Goal: Information Seeking & Learning: Learn about a topic

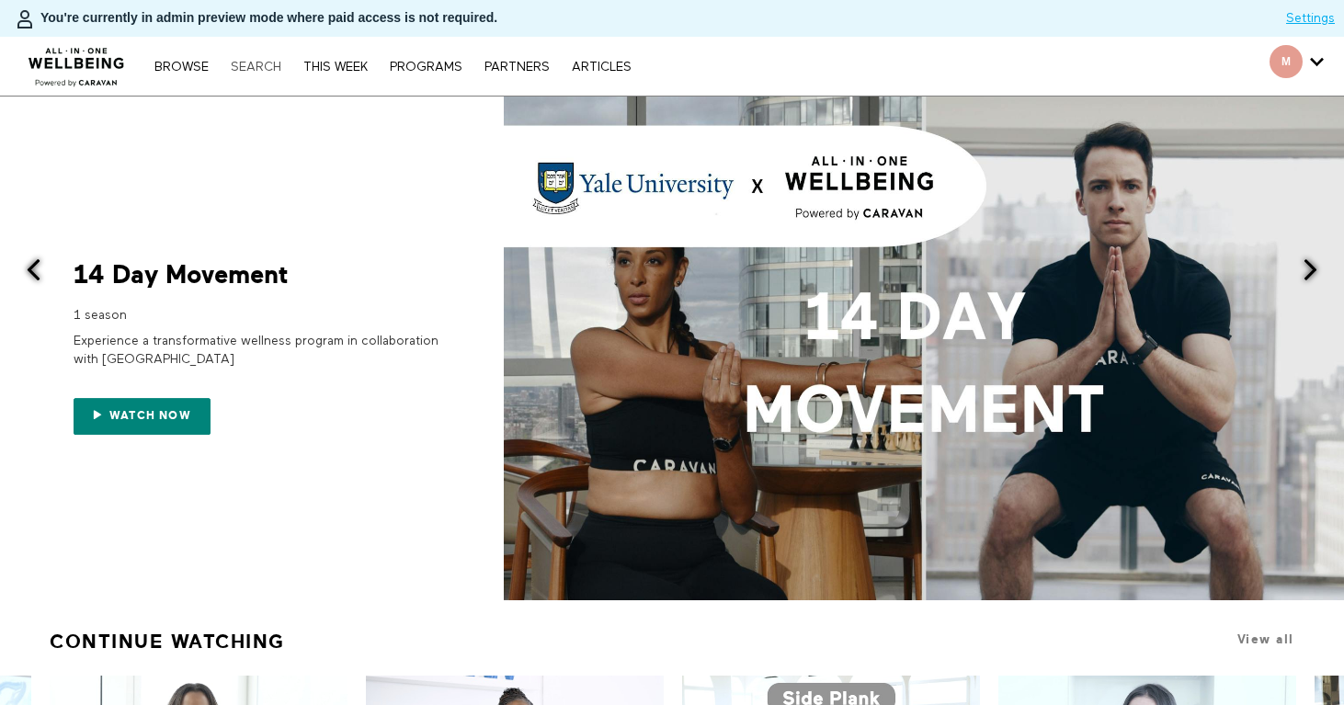
click at [263, 65] on link "Search" at bounding box center [256, 67] width 69 height 13
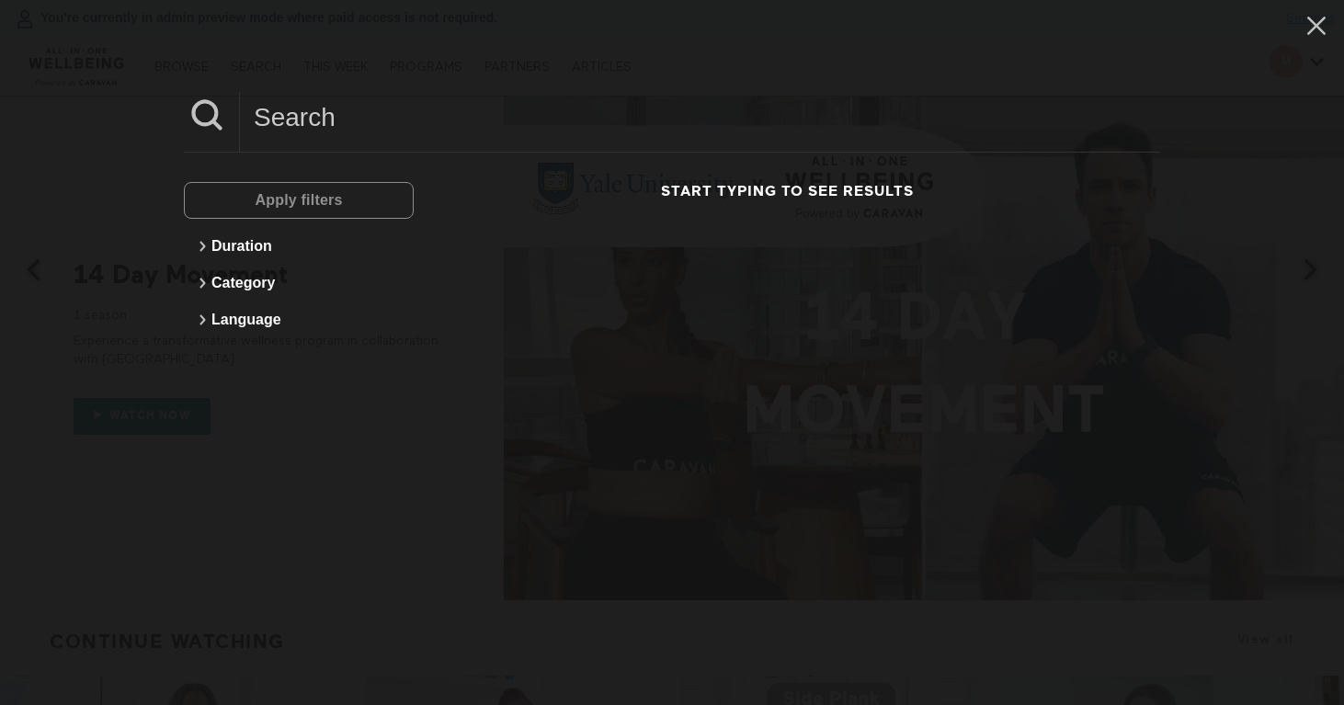
click at [349, 121] on input at bounding box center [700, 117] width 920 height 51
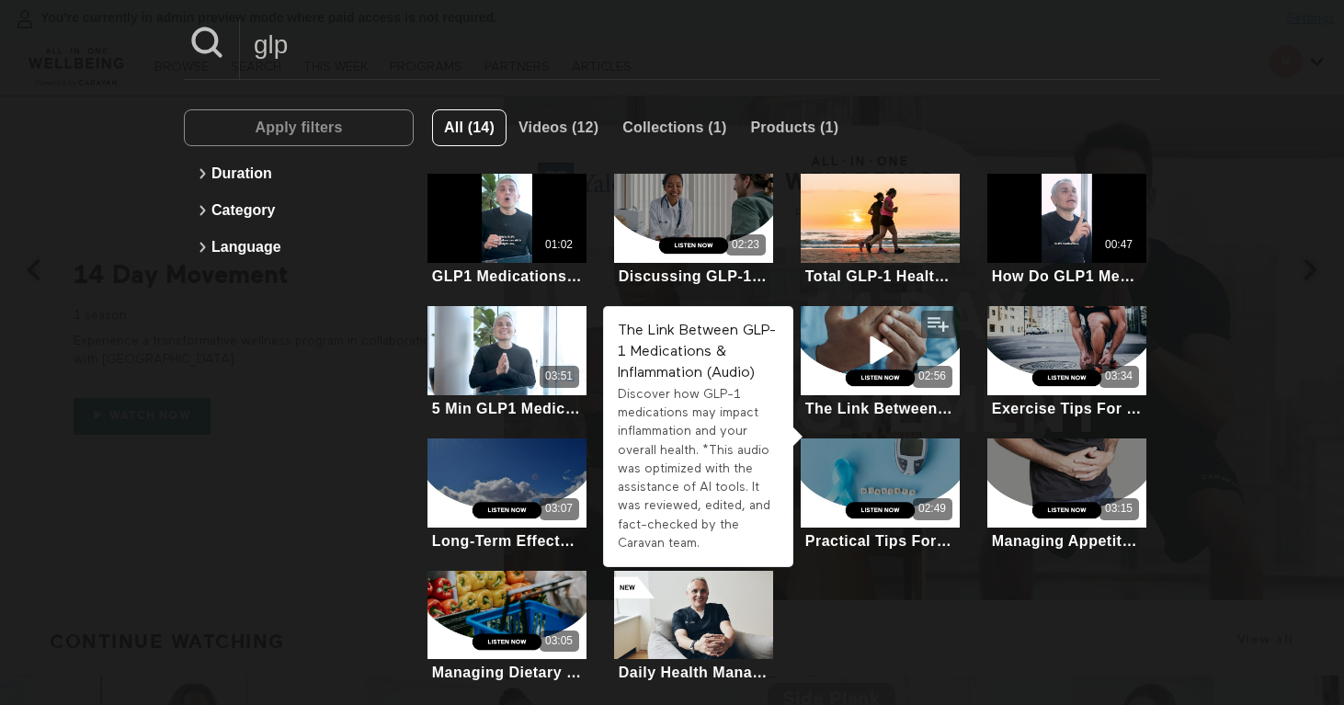
scroll to position [88, 0]
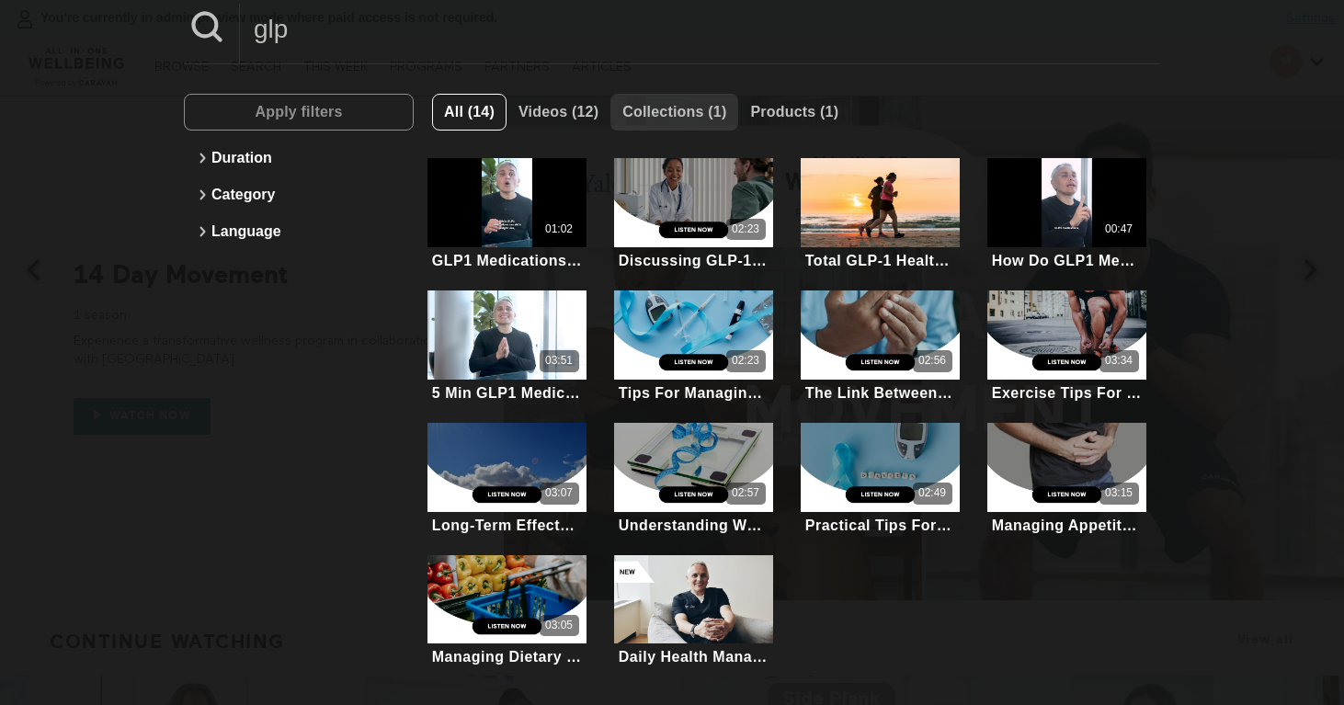
type input "glp"
click at [672, 110] on span "Collections (1)" at bounding box center [674, 112] width 104 height 16
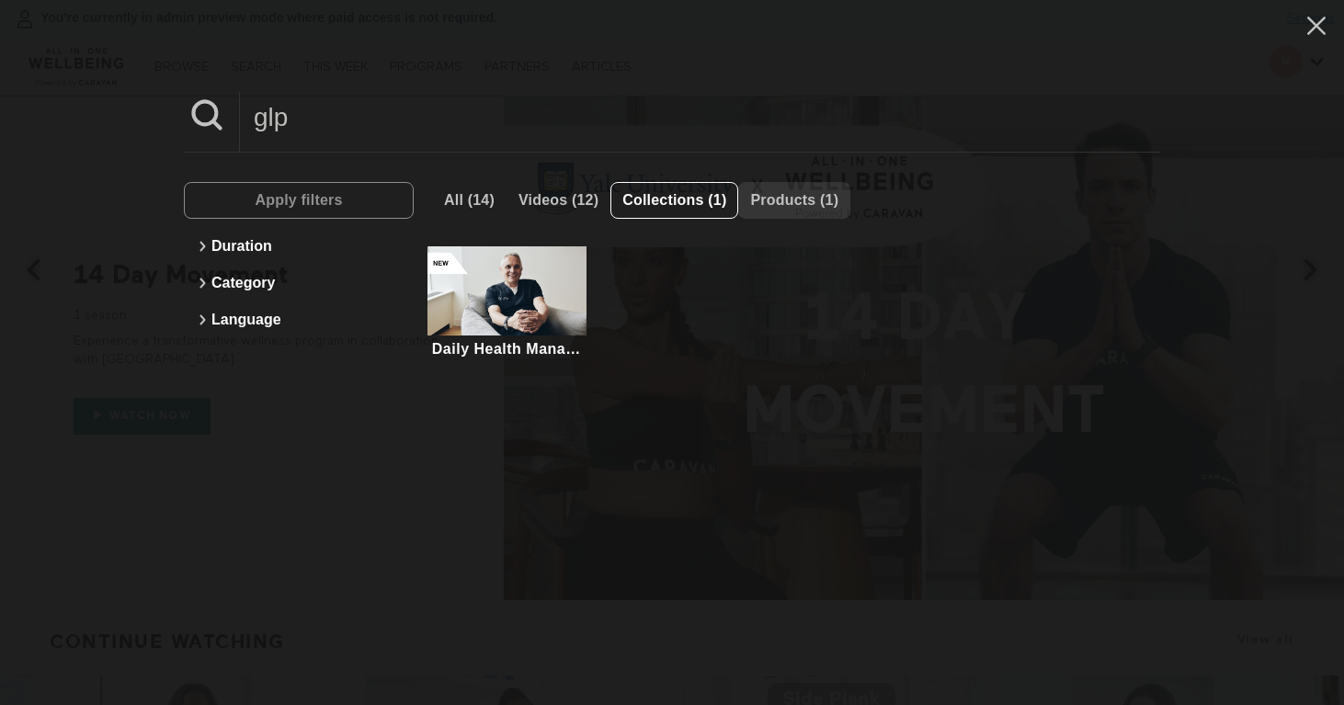
click at [827, 194] on span "Products (1)" at bounding box center [794, 200] width 88 height 16
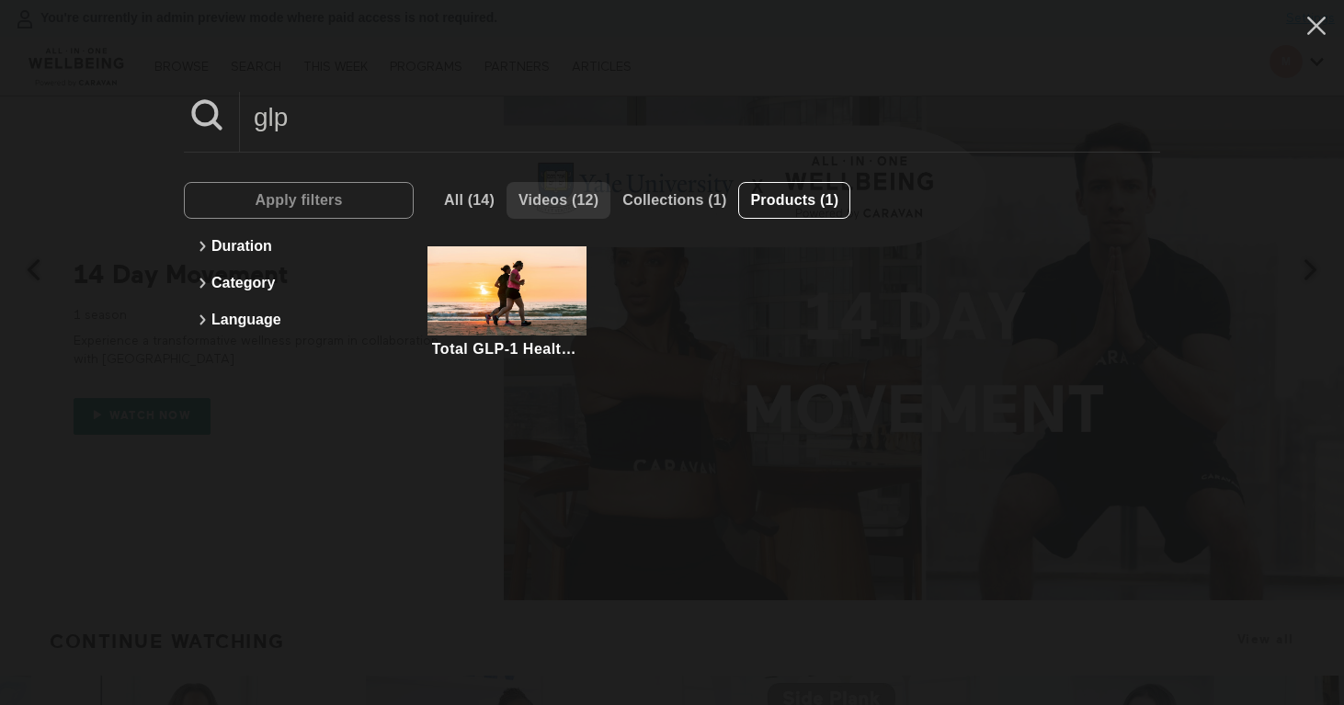
click at [538, 205] on span "Videos (12)" at bounding box center [559, 200] width 80 height 16
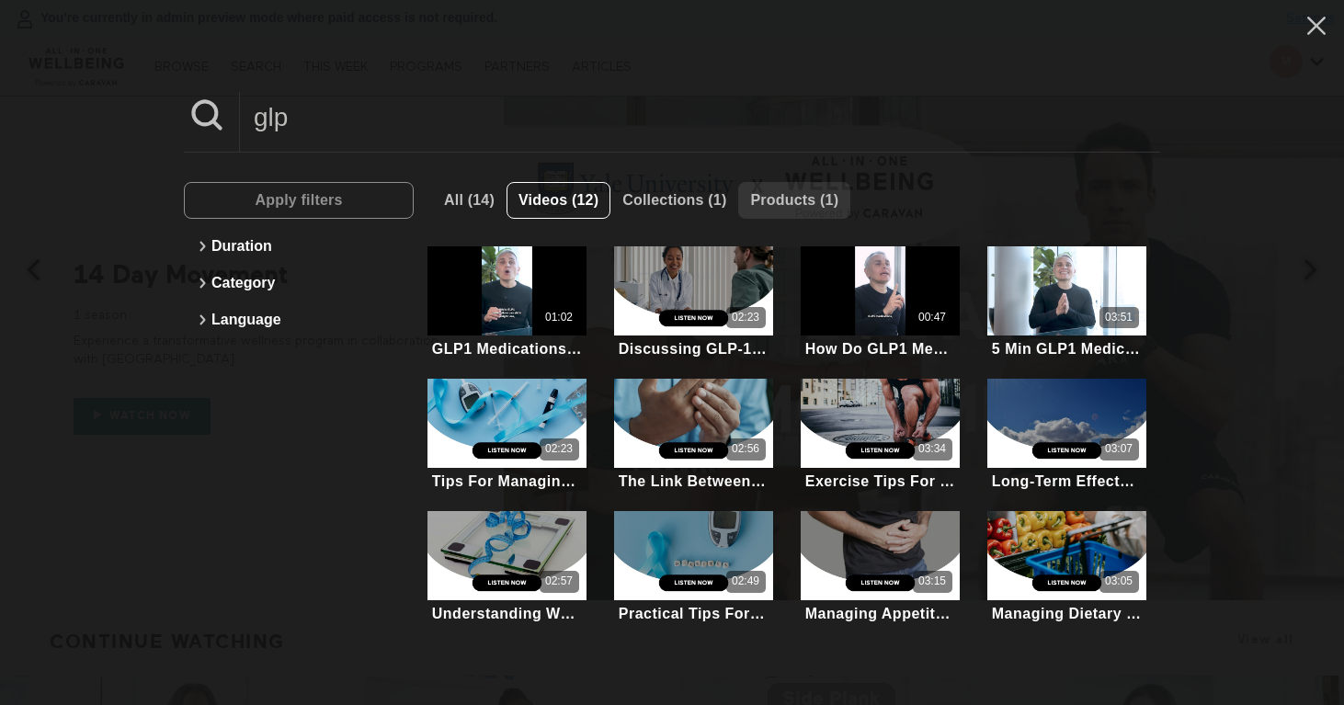
click at [796, 188] on span "Products (1)" at bounding box center [794, 200] width 88 height 35
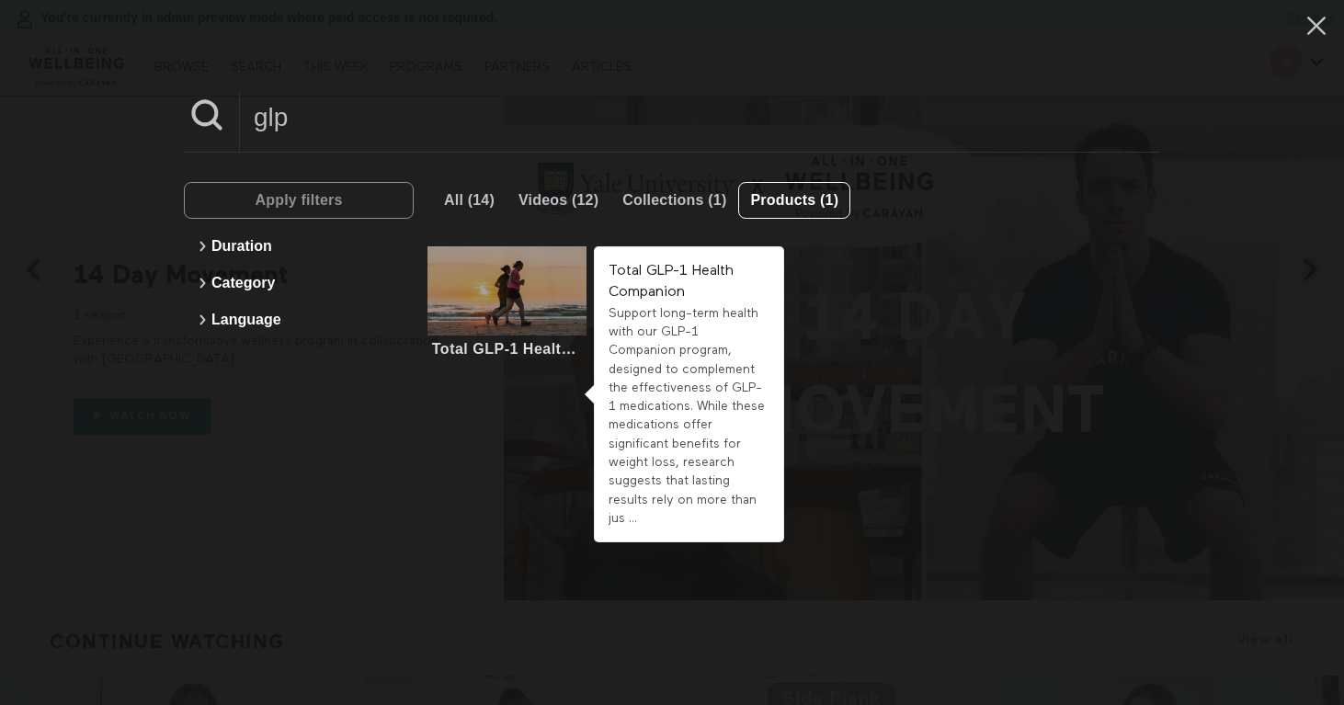
click at [520, 333] on div at bounding box center [507, 290] width 158 height 89
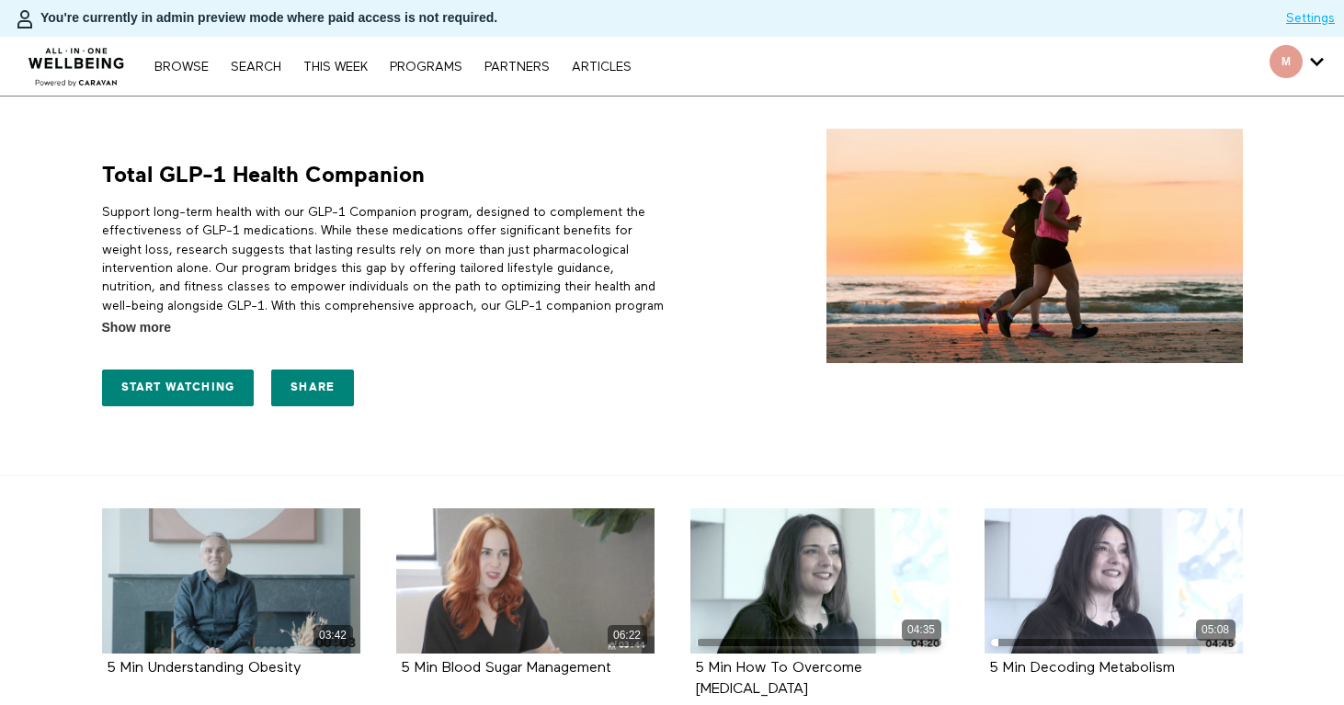
drag, startPoint x: 452, startPoint y: 173, endPoint x: 93, endPoint y: 168, distance: 359.5
click at [93, 168] on div "Total GLP-1 Health Companion Support long-term health with our GLP-1 Companion …" at bounding box center [378, 272] width 575 height 287
copy h1 "Total GLP-1 Health Companion"
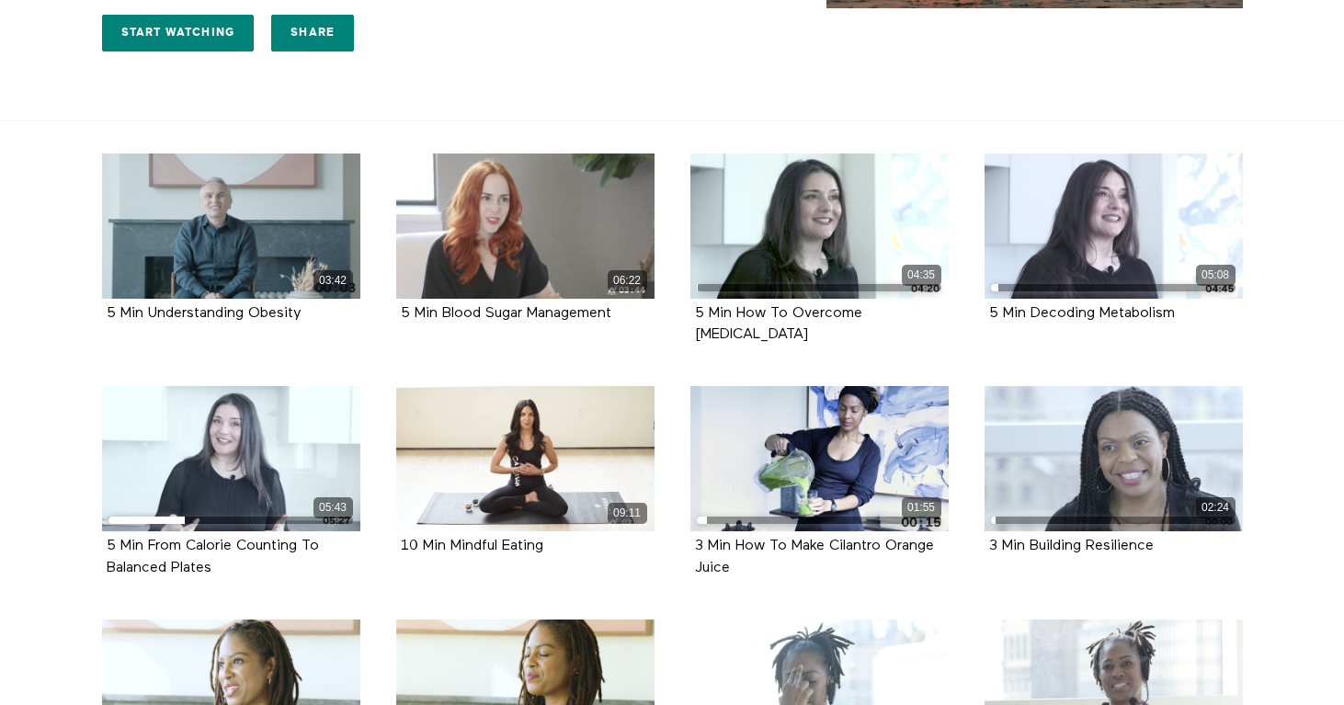
scroll to position [422, 0]
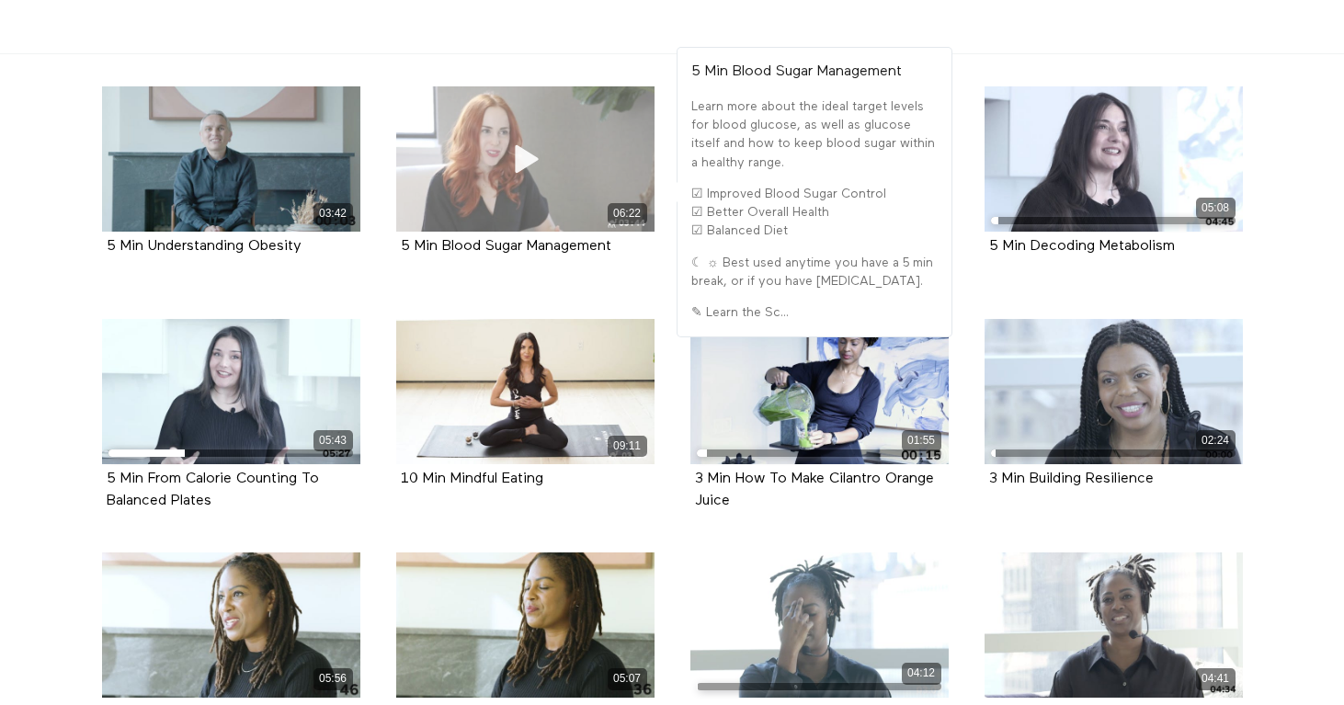
click at [535, 196] on div "06:22" at bounding box center [525, 158] width 258 height 145
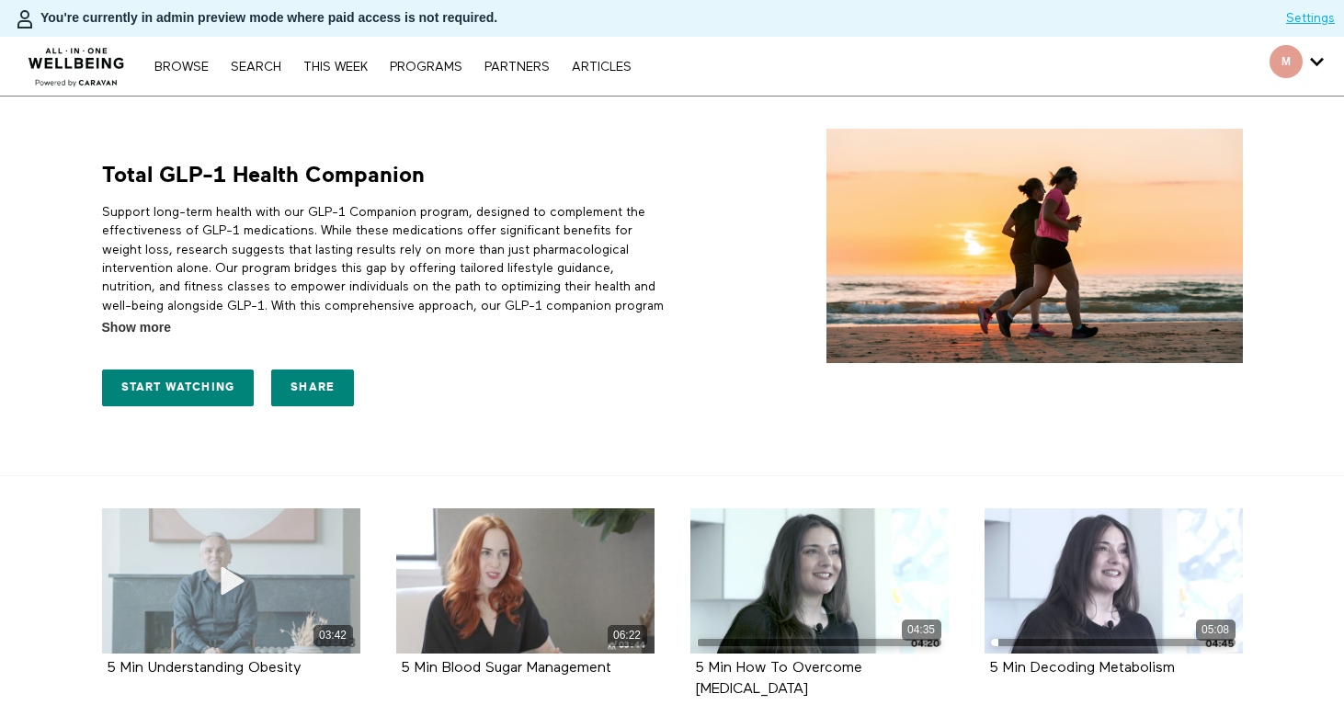
scroll to position [422, 0]
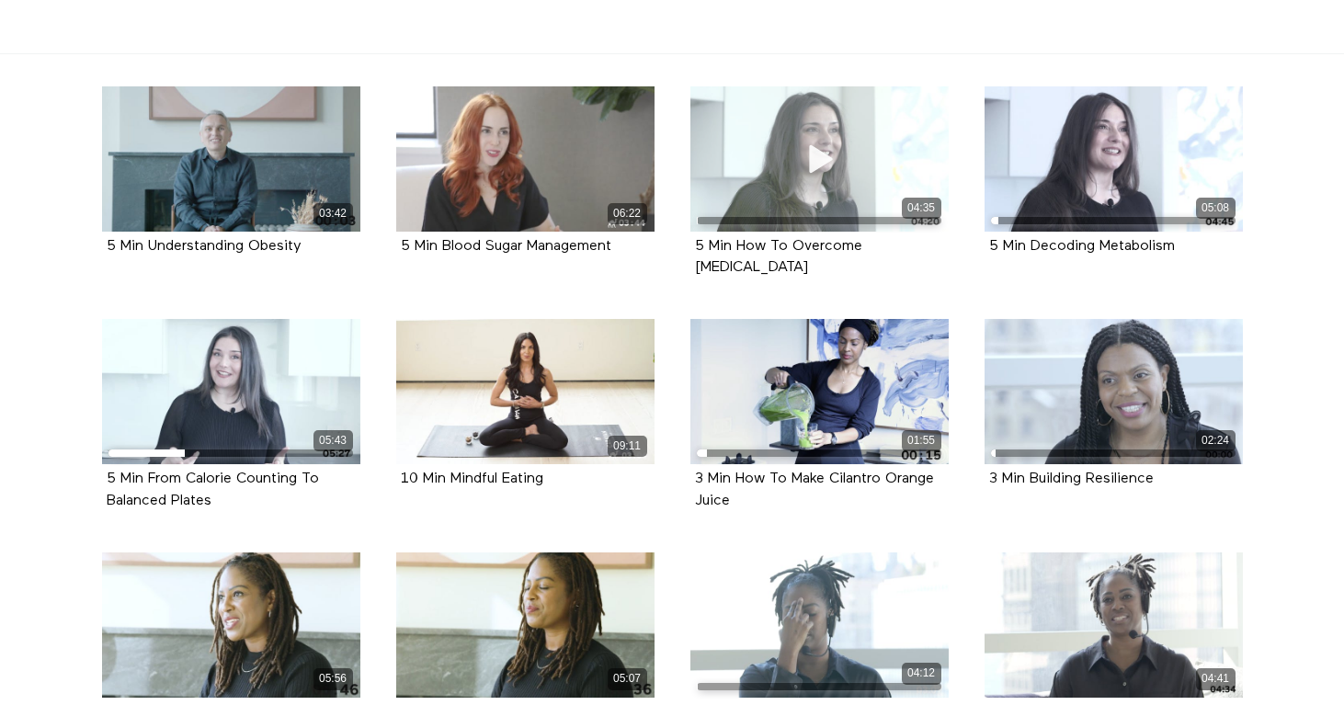
click at [789, 192] on div "04:35" at bounding box center [820, 158] width 258 height 145
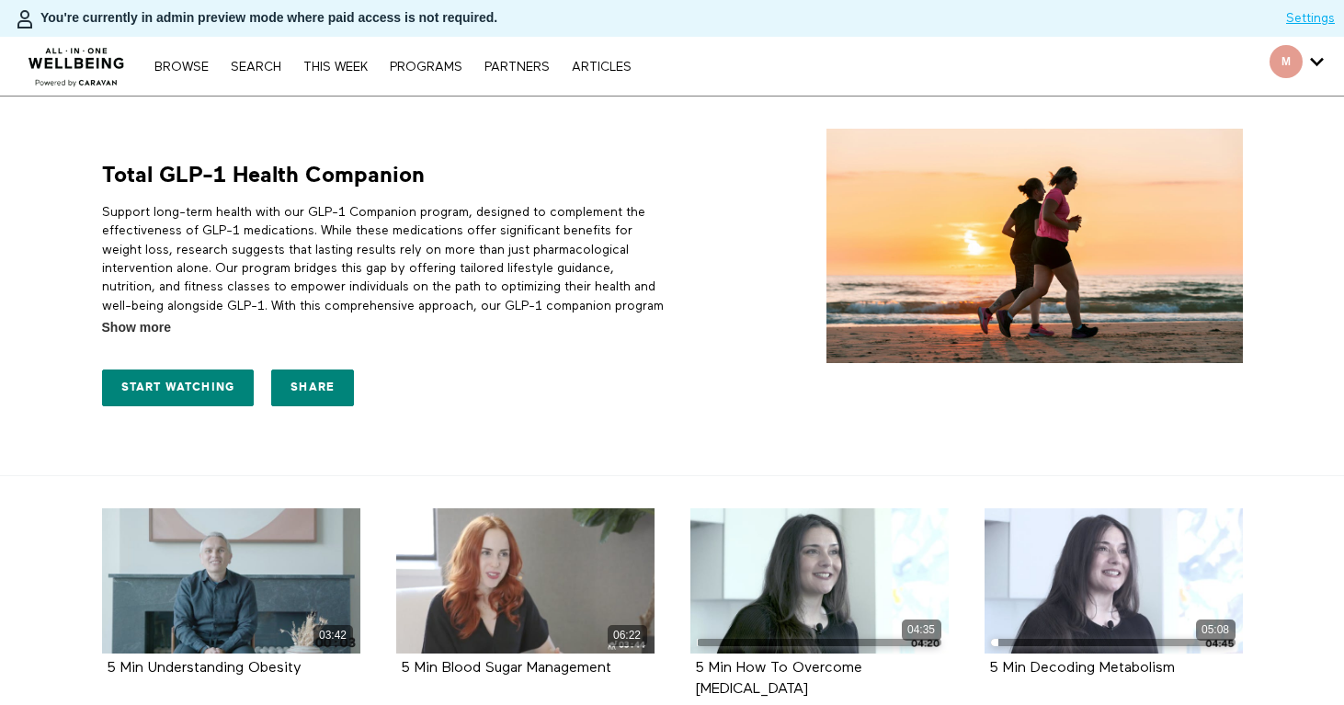
scroll to position [422, 0]
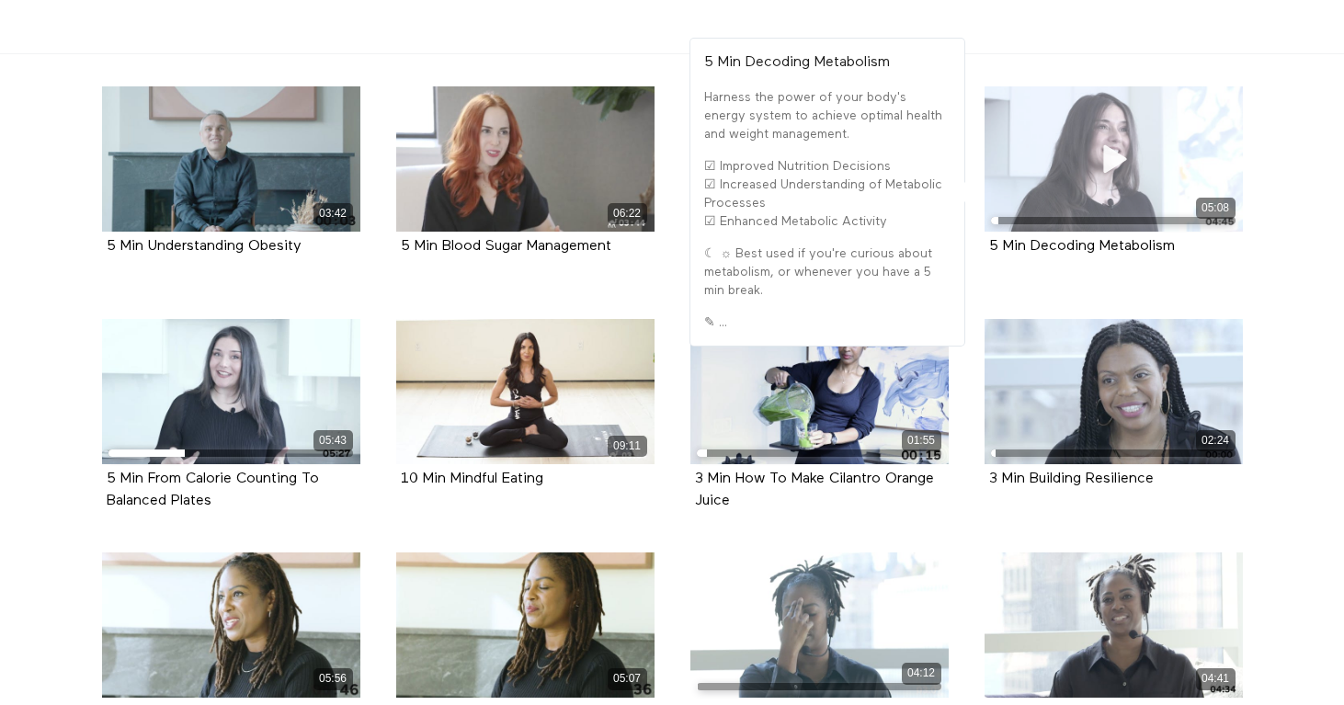
click at [1087, 166] on icon at bounding box center [1113, 159] width 55 height 32
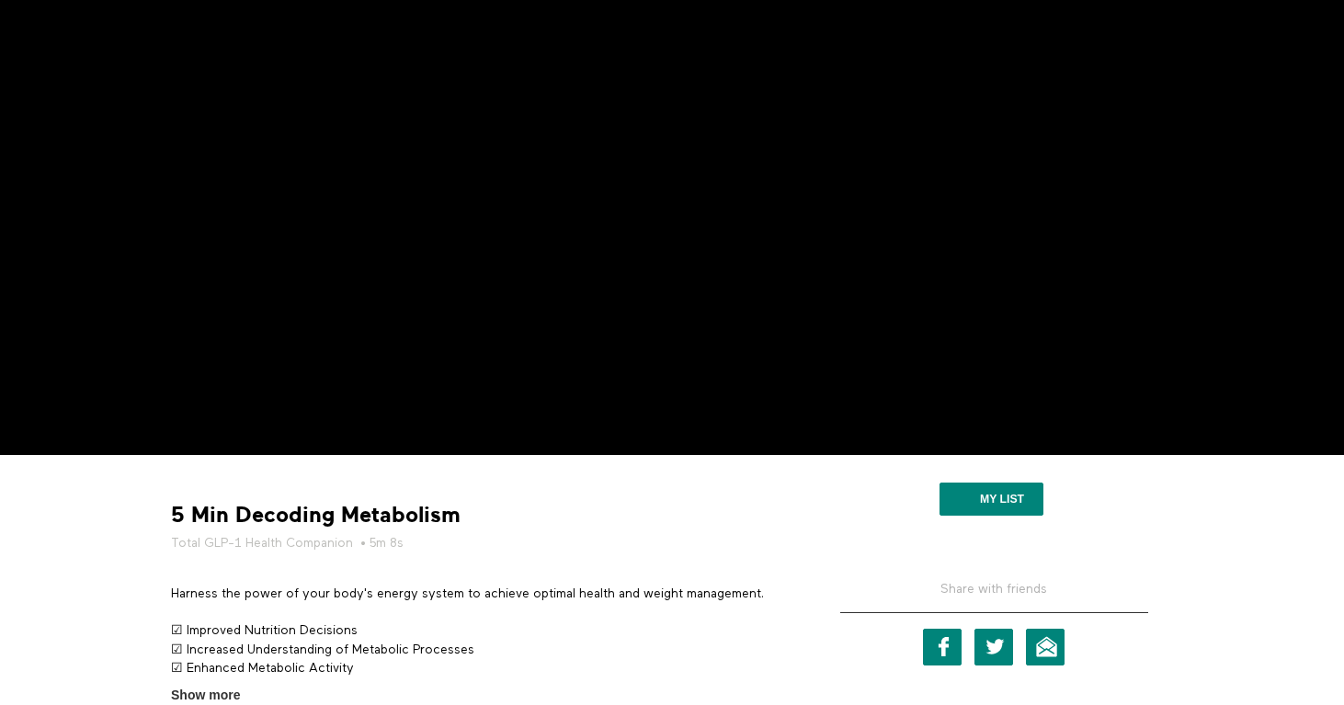
scroll to position [213, 0]
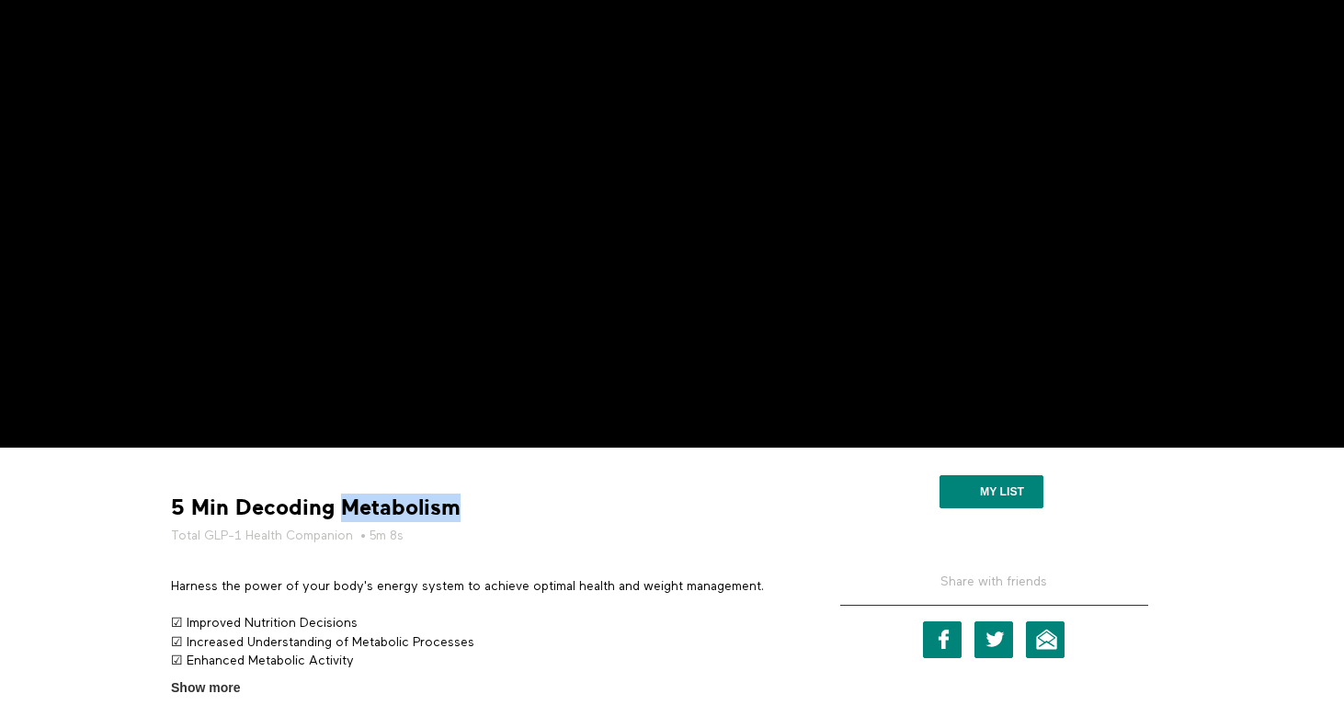
drag, startPoint x: 342, startPoint y: 508, endPoint x: 574, endPoint y: 506, distance: 231.7
click at [574, 506] on div "5 Min Decoding Metabolism Total GLP-1 Health Companion • 5m 8s" at bounding box center [480, 519] width 630 height 51
copy strong "Metabolism"
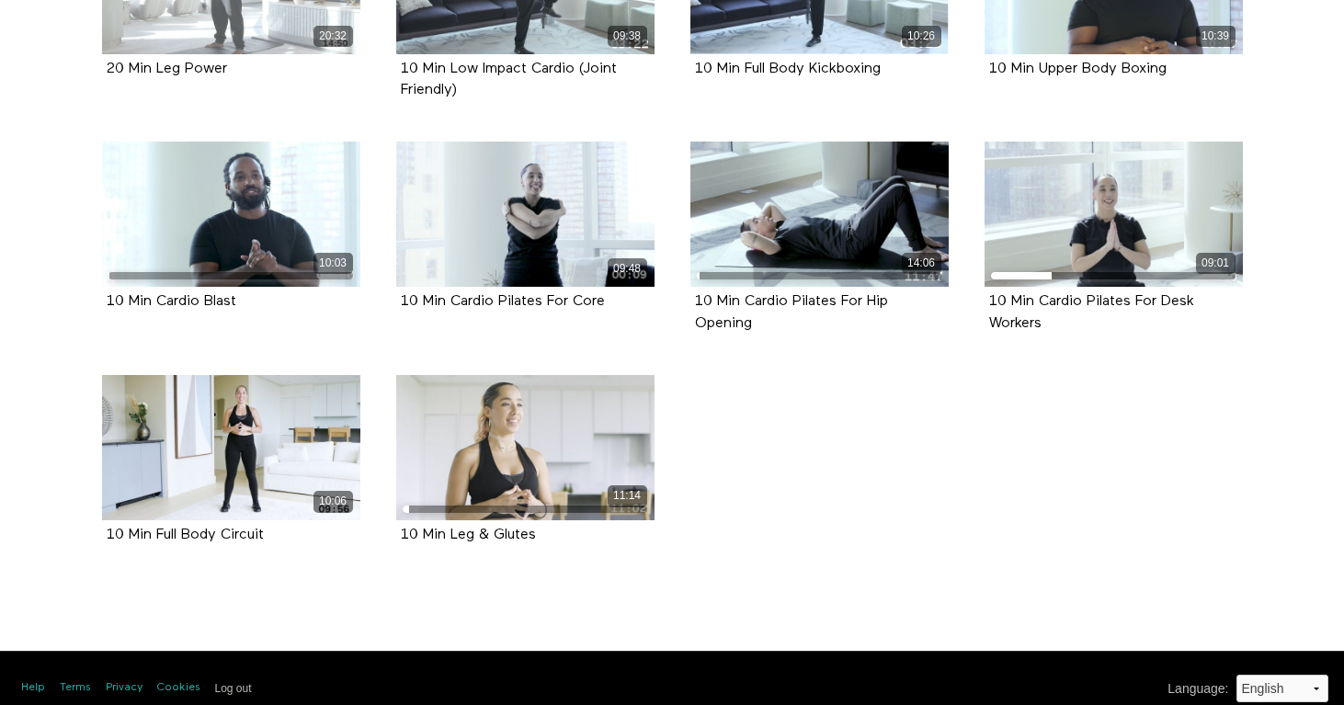
scroll to position [1745, 0]
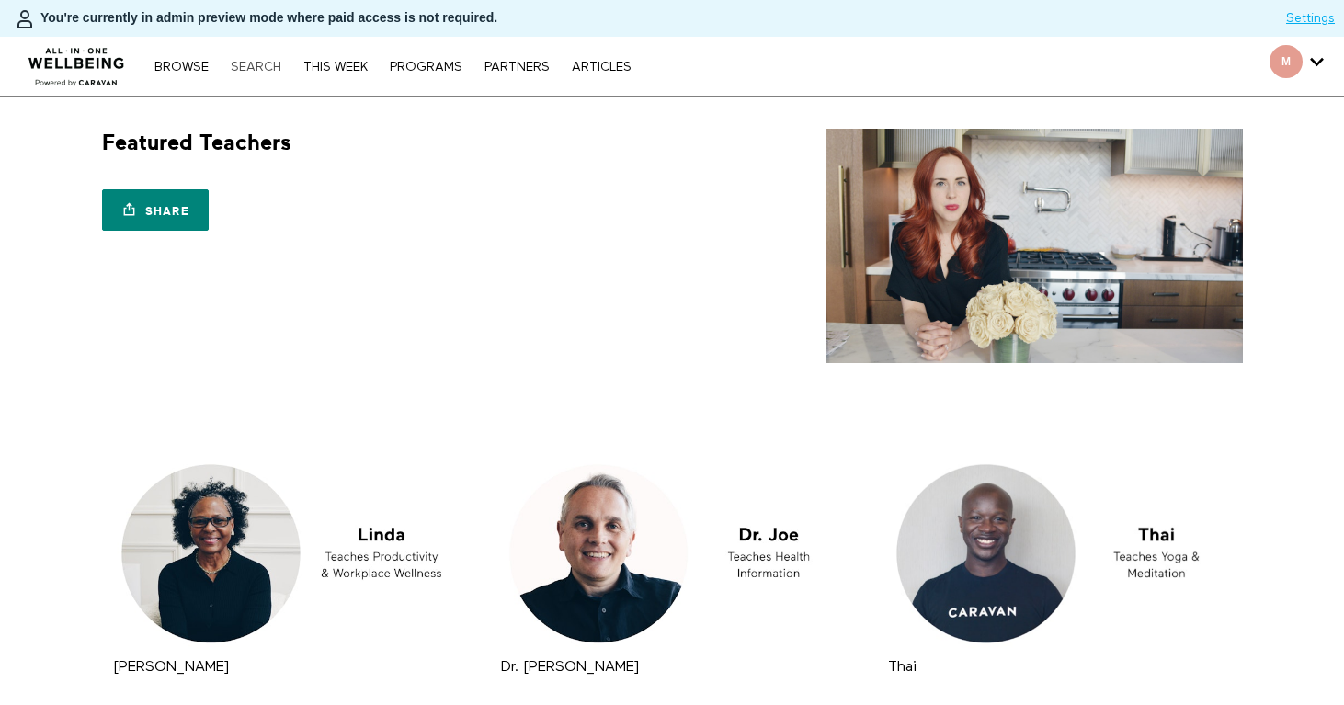
click at [249, 63] on link "Search" at bounding box center [256, 67] width 69 height 13
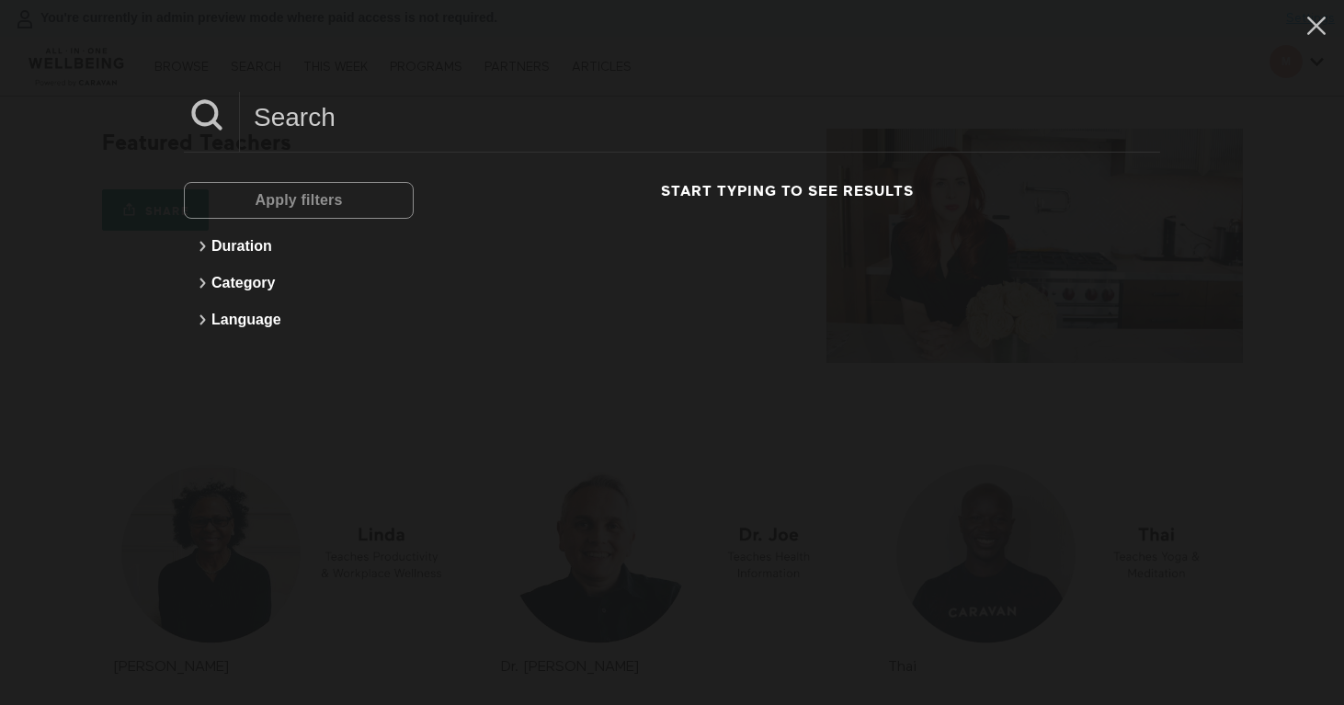
click at [404, 126] on input at bounding box center [700, 117] width 920 height 51
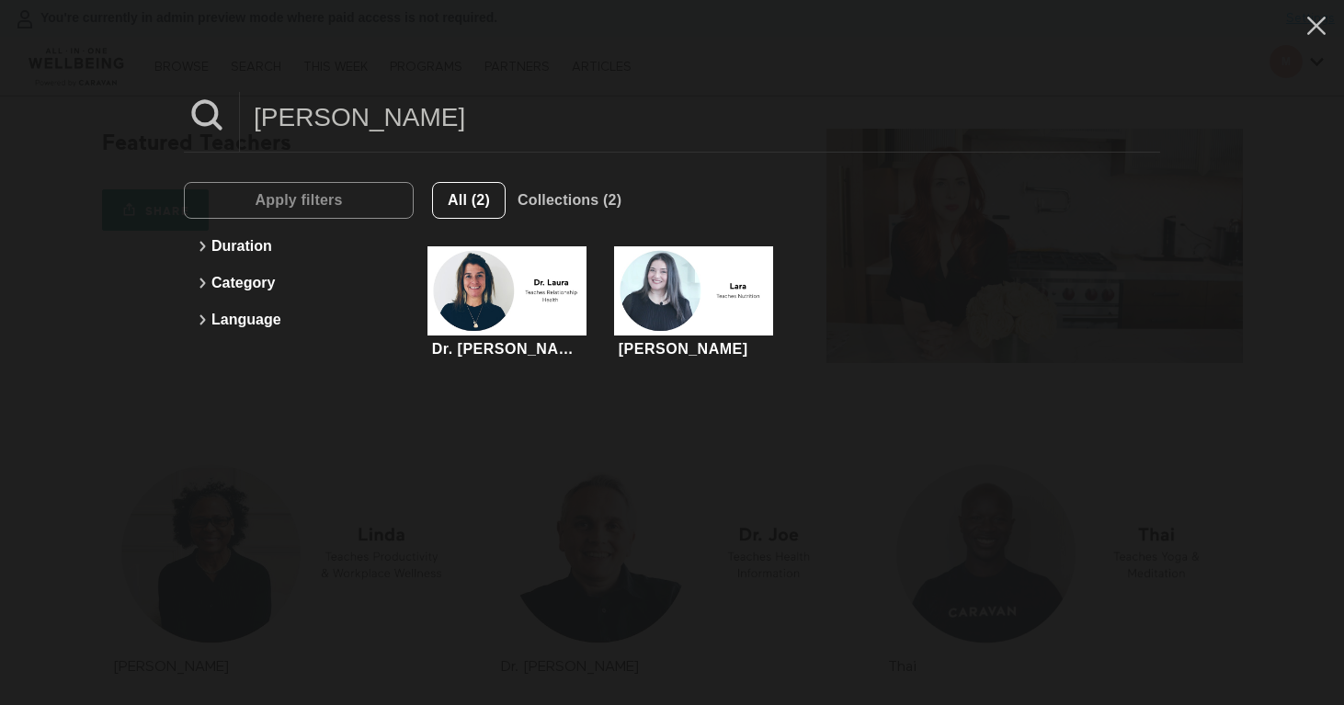
type input "[PERSON_NAME]"
